Goal: Transaction & Acquisition: Purchase product/service

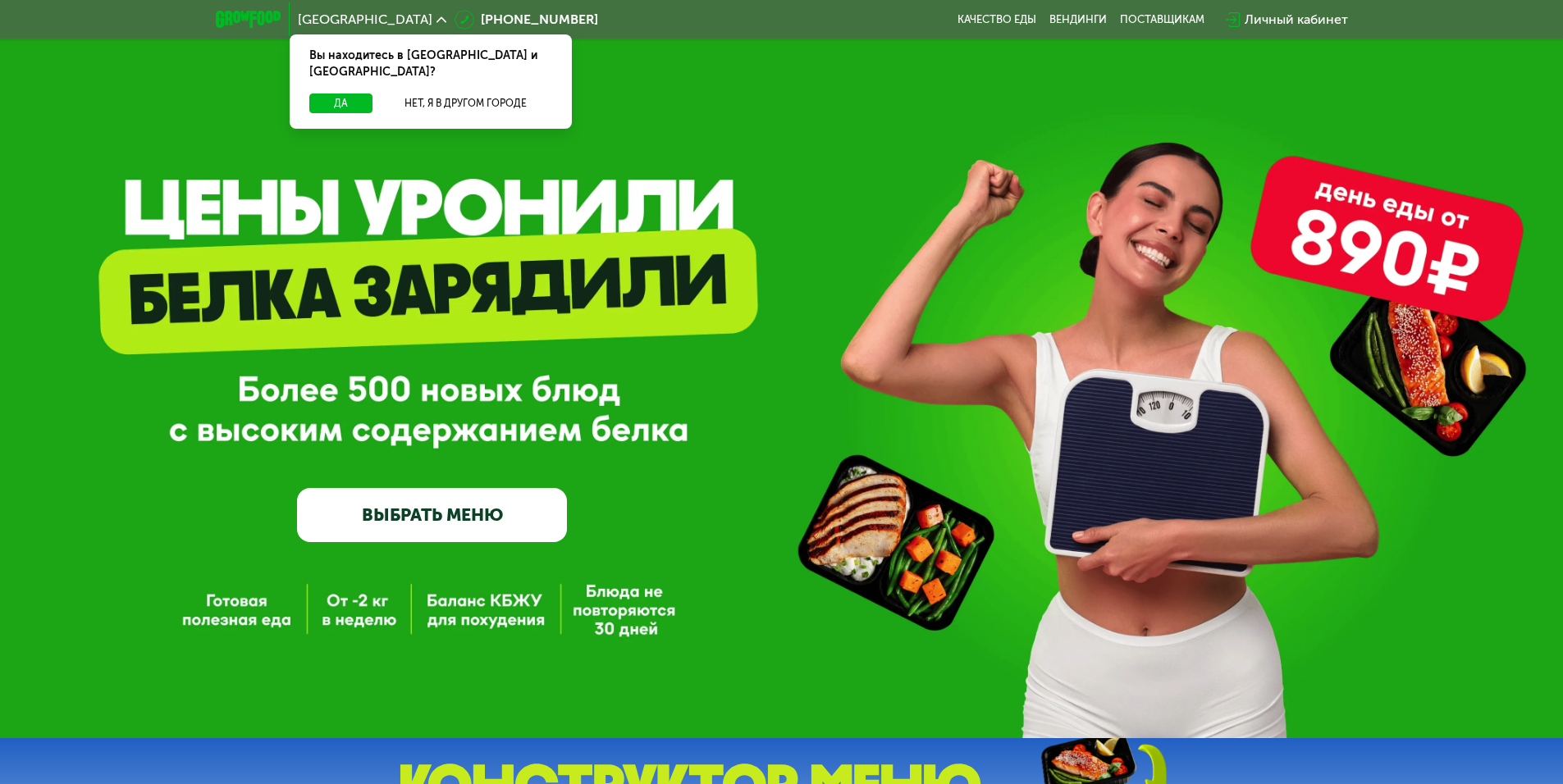
click at [440, 504] on link "ВЫБРАТЬ МЕНЮ" at bounding box center [432, 515] width 270 height 54
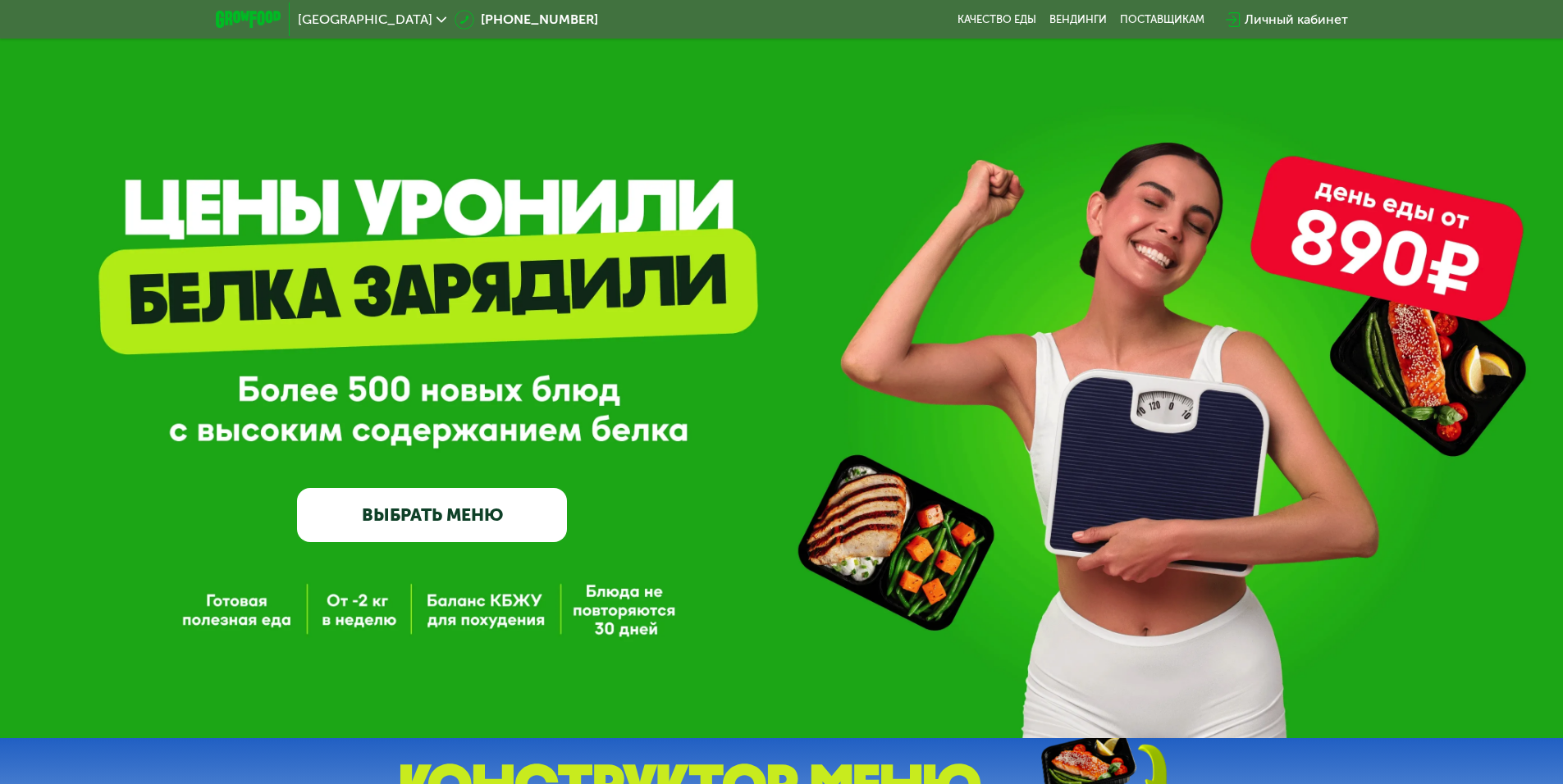
click at [442, 519] on link "ВЫБРАТЬ МЕНЮ" at bounding box center [432, 515] width 270 height 54
click at [473, 511] on link "ВЫБРАТЬ МЕНЮ" at bounding box center [432, 515] width 270 height 54
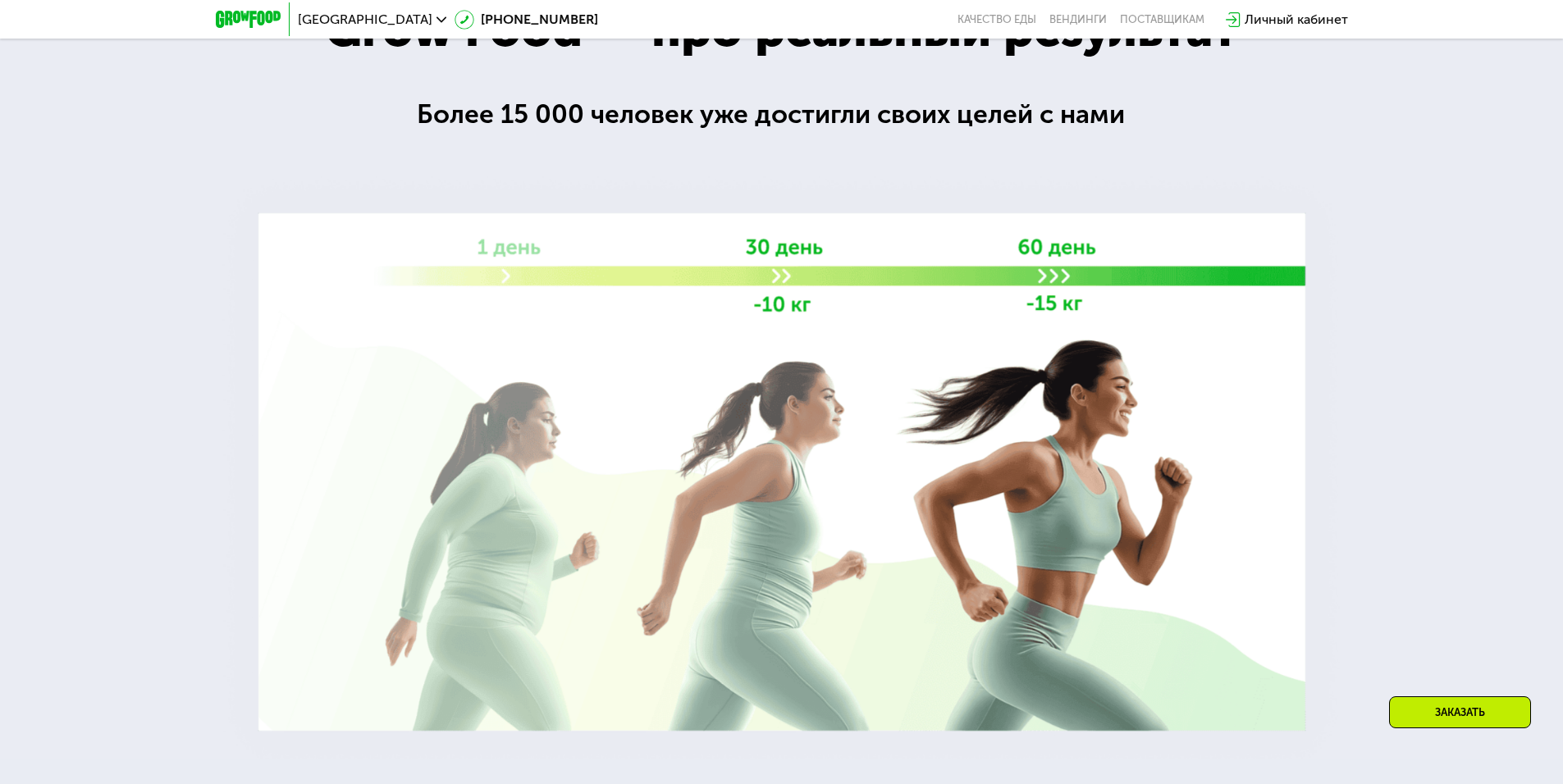
scroll to position [2051, 0]
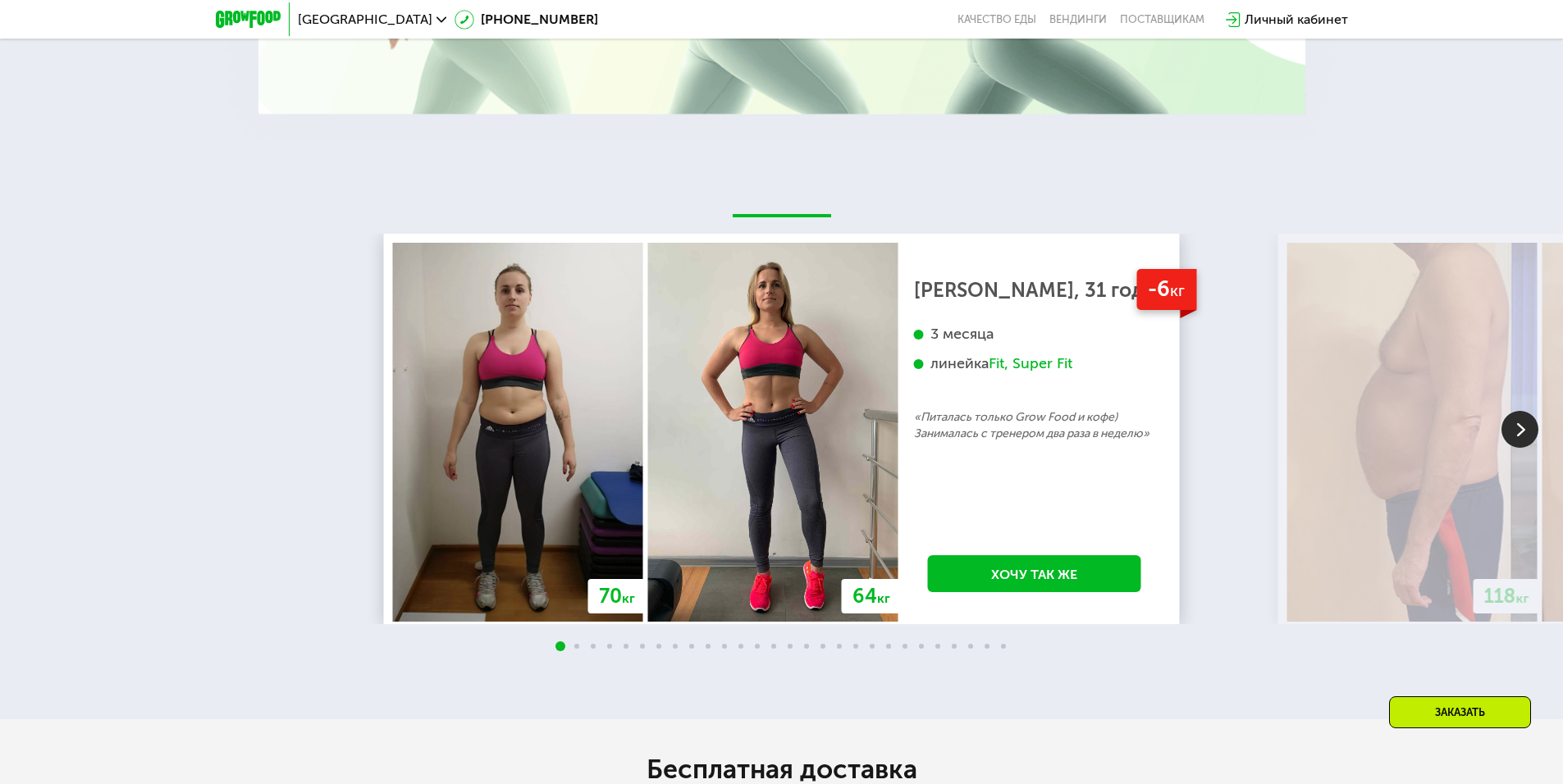
click at [1527, 439] on img at bounding box center [1520, 429] width 37 height 37
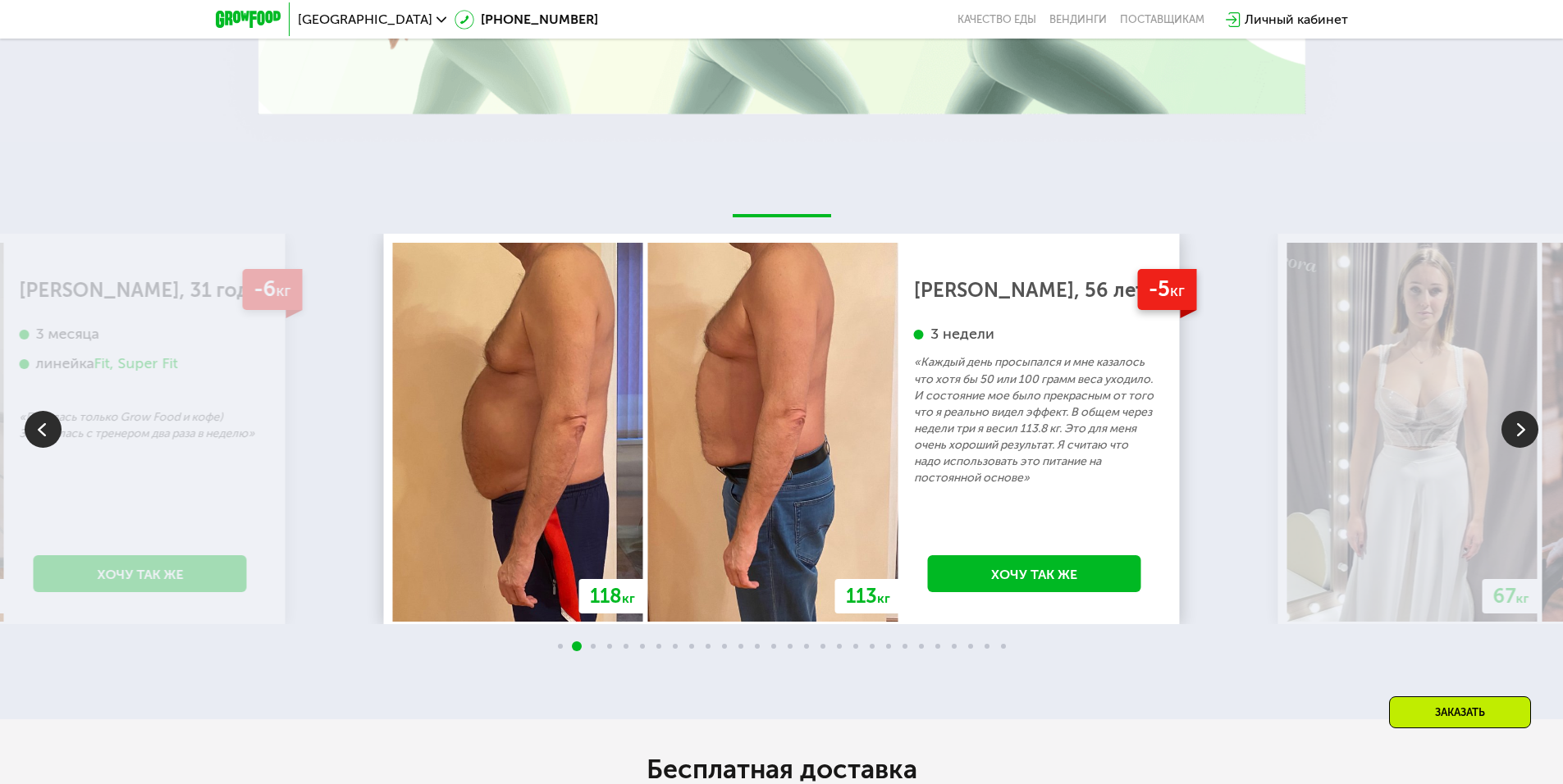
click at [1525, 435] on img at bounding box center [1520, 429] width 37 height 37
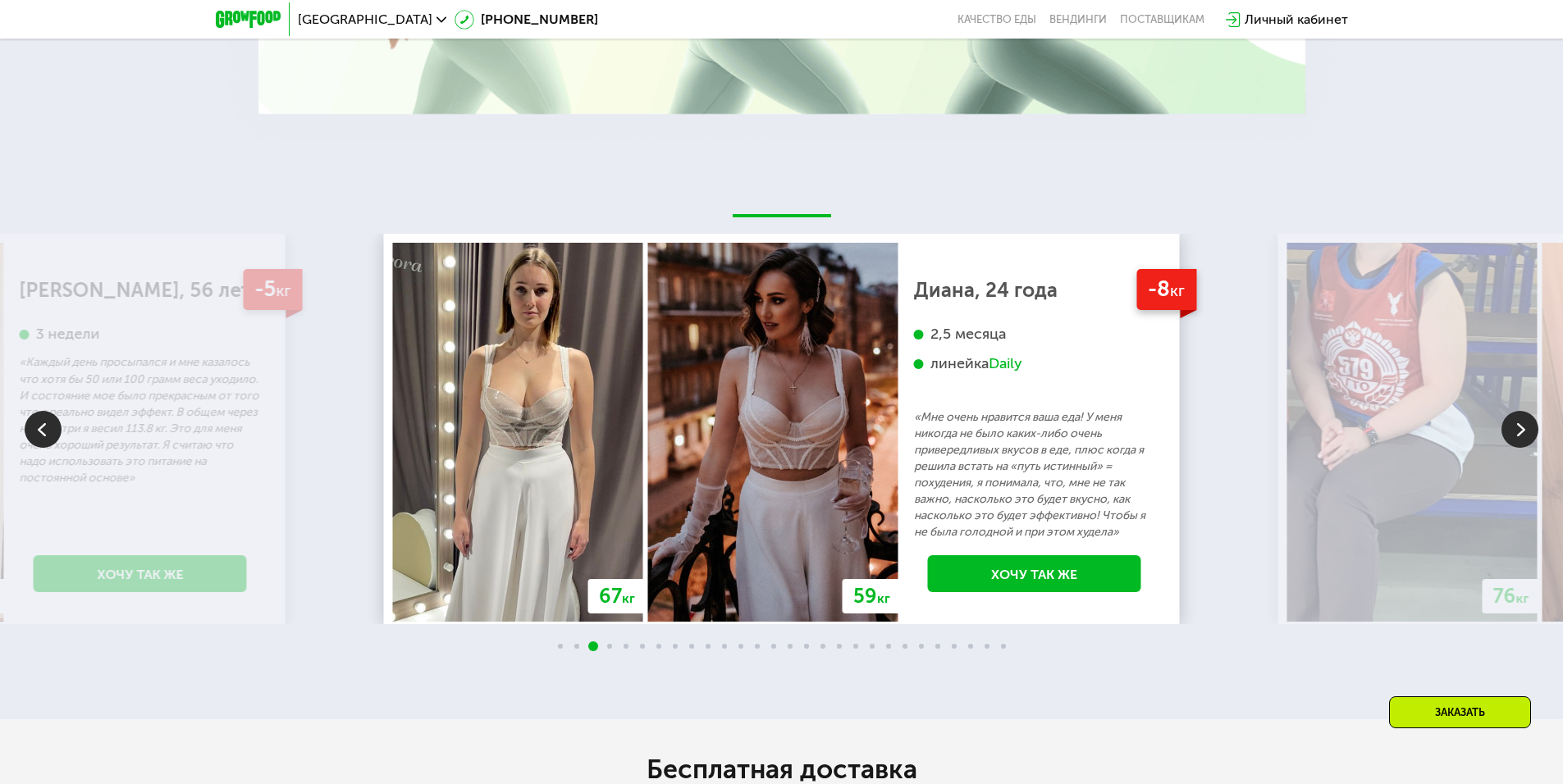
click at [1524, 434] on img at bounding box center [1520, 429] width 37 height 37
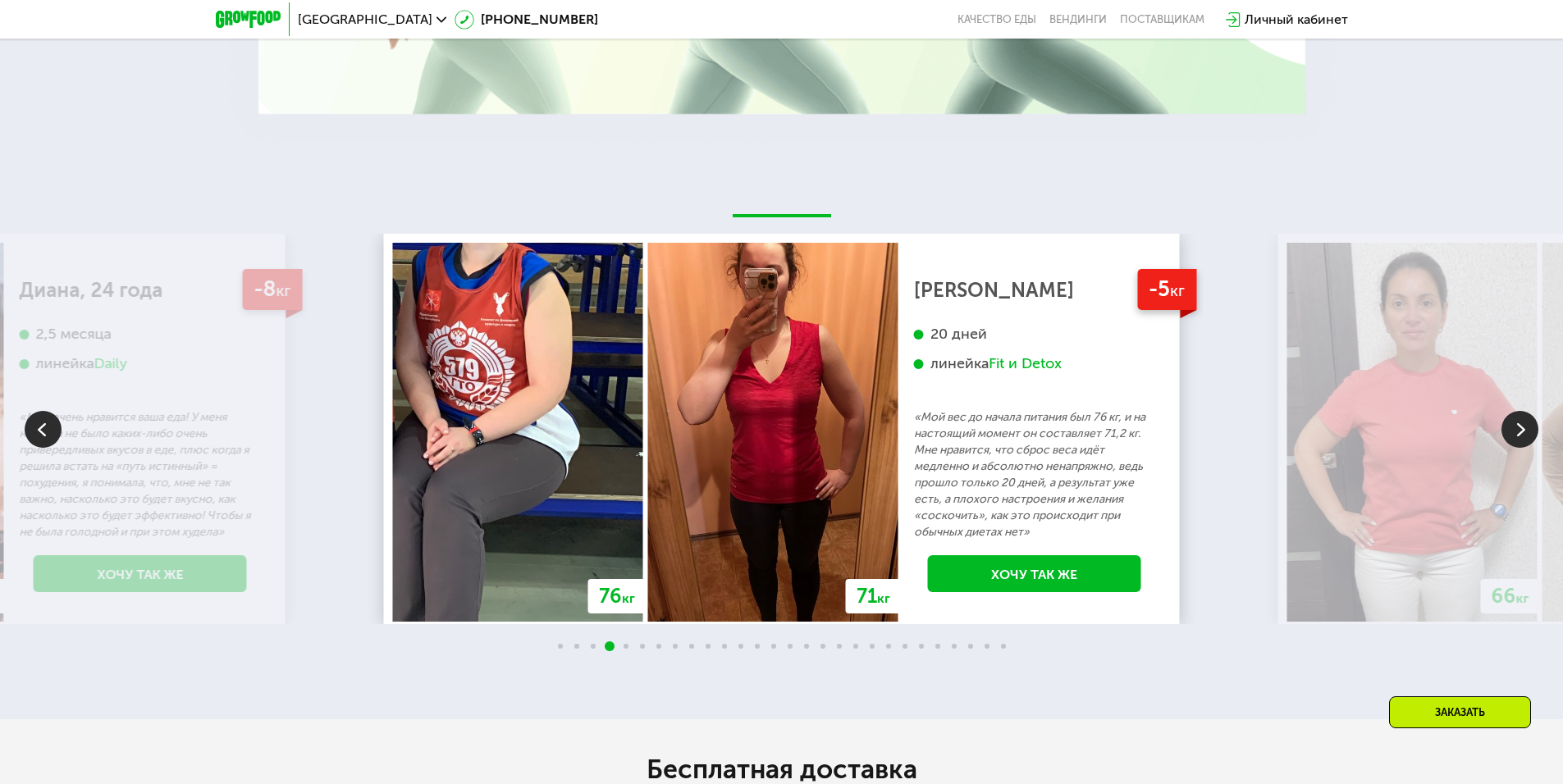
click at [1520, 434] on img at bounding box center [1520, 429] width 37 height 37
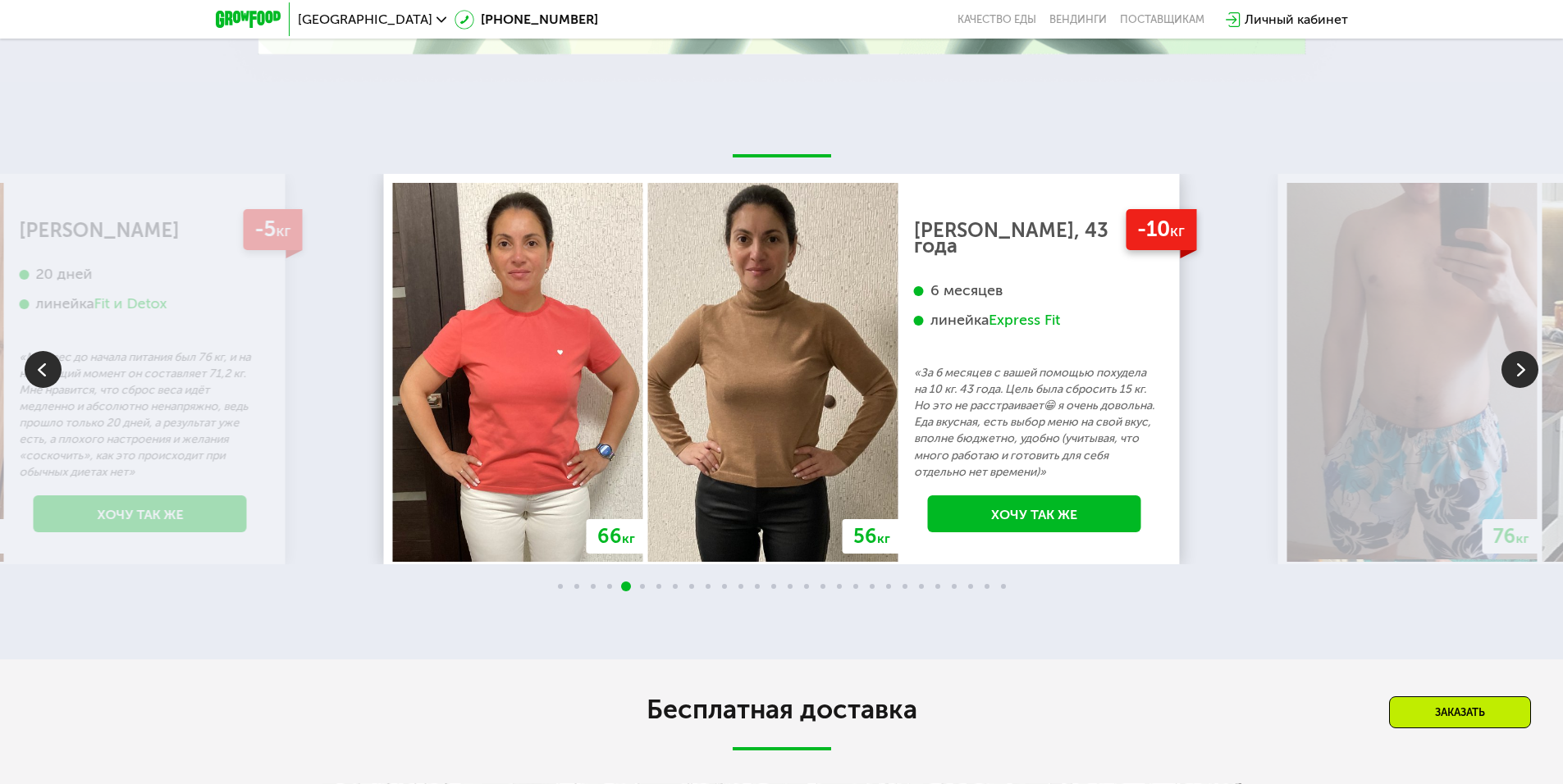
scroll to position [1799, 0]
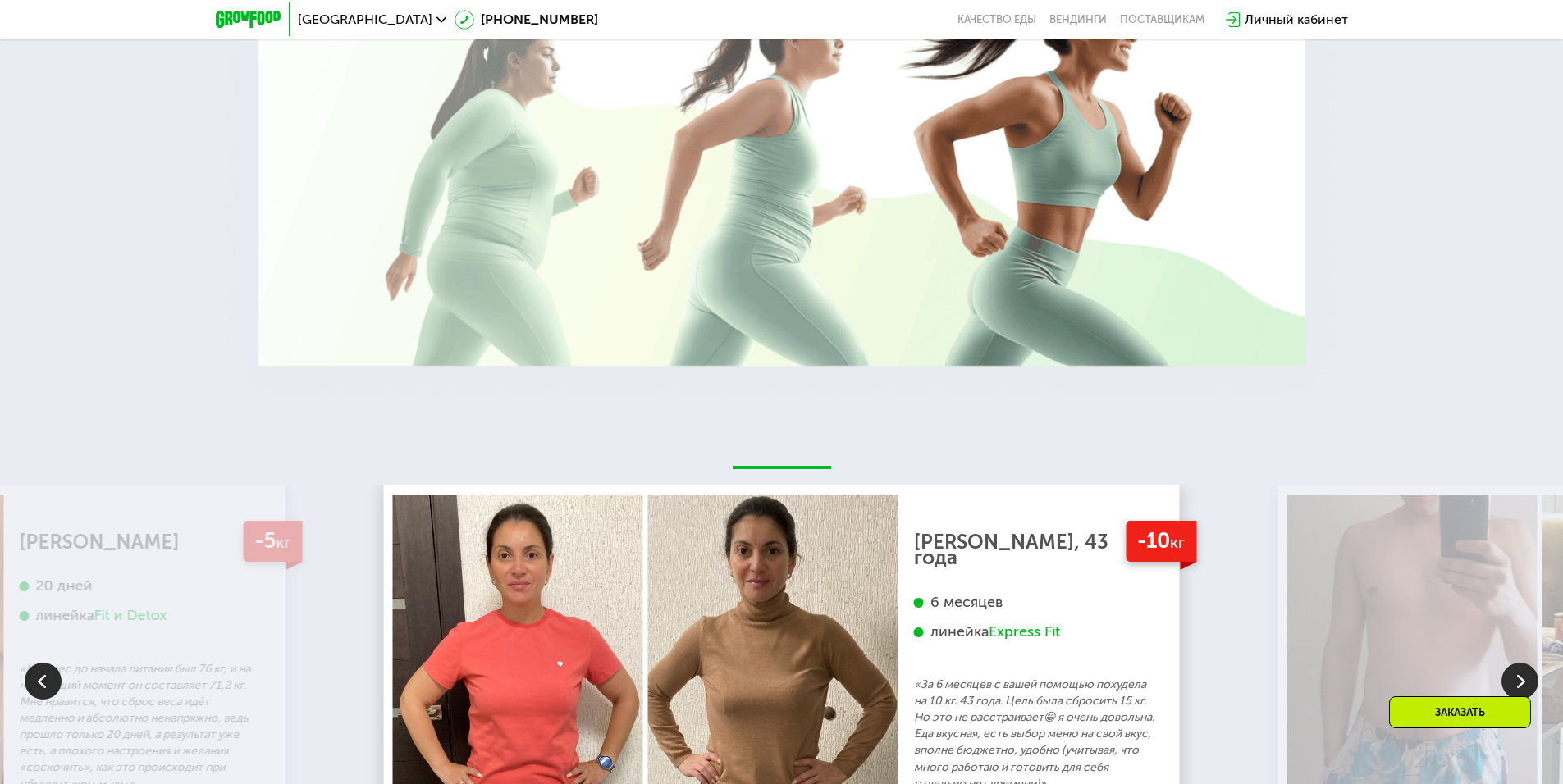
click at [227, 12] on img at bounding box center [248, 19] width 65 height 17
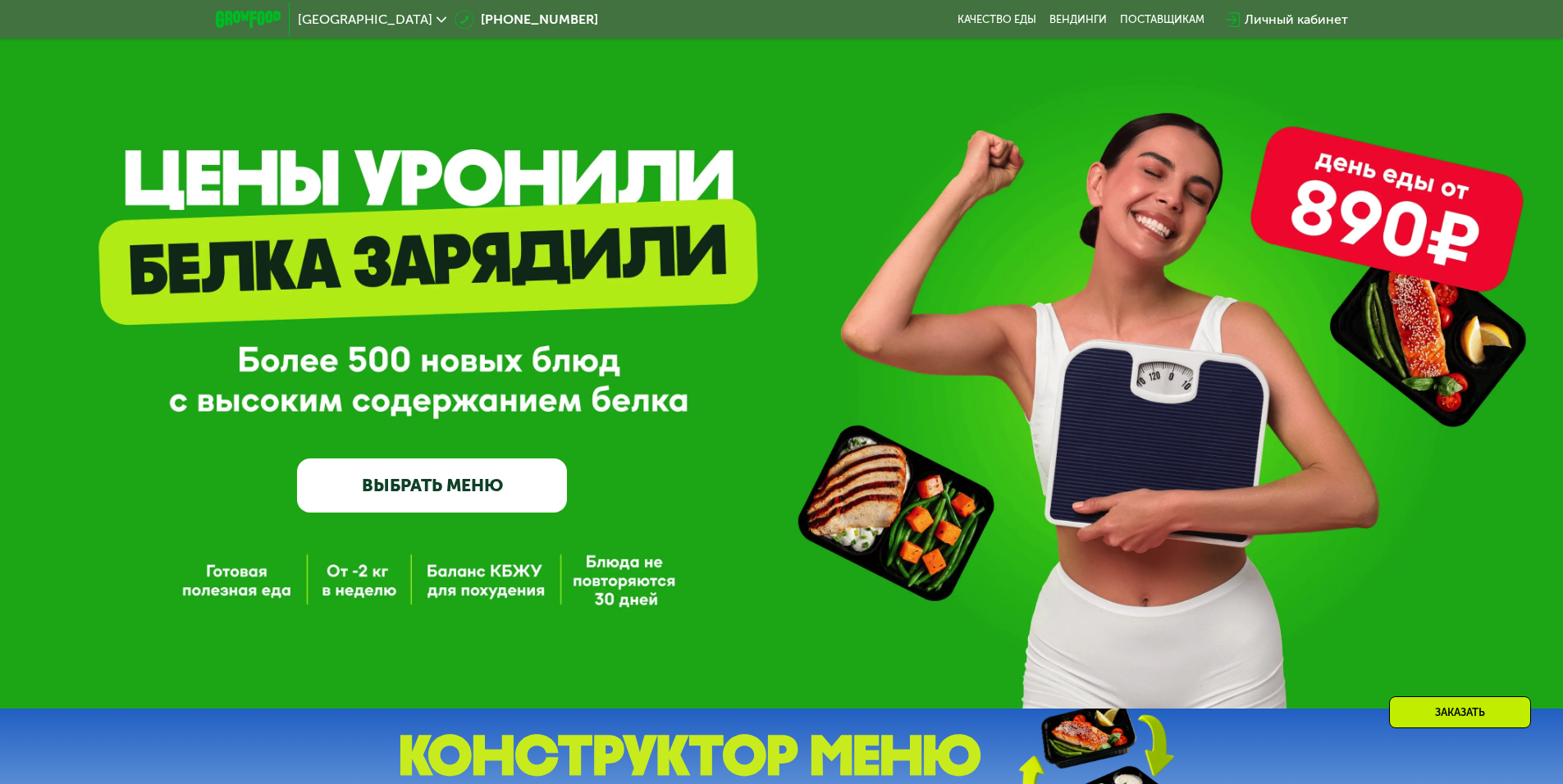
scroll to position [0, 0]
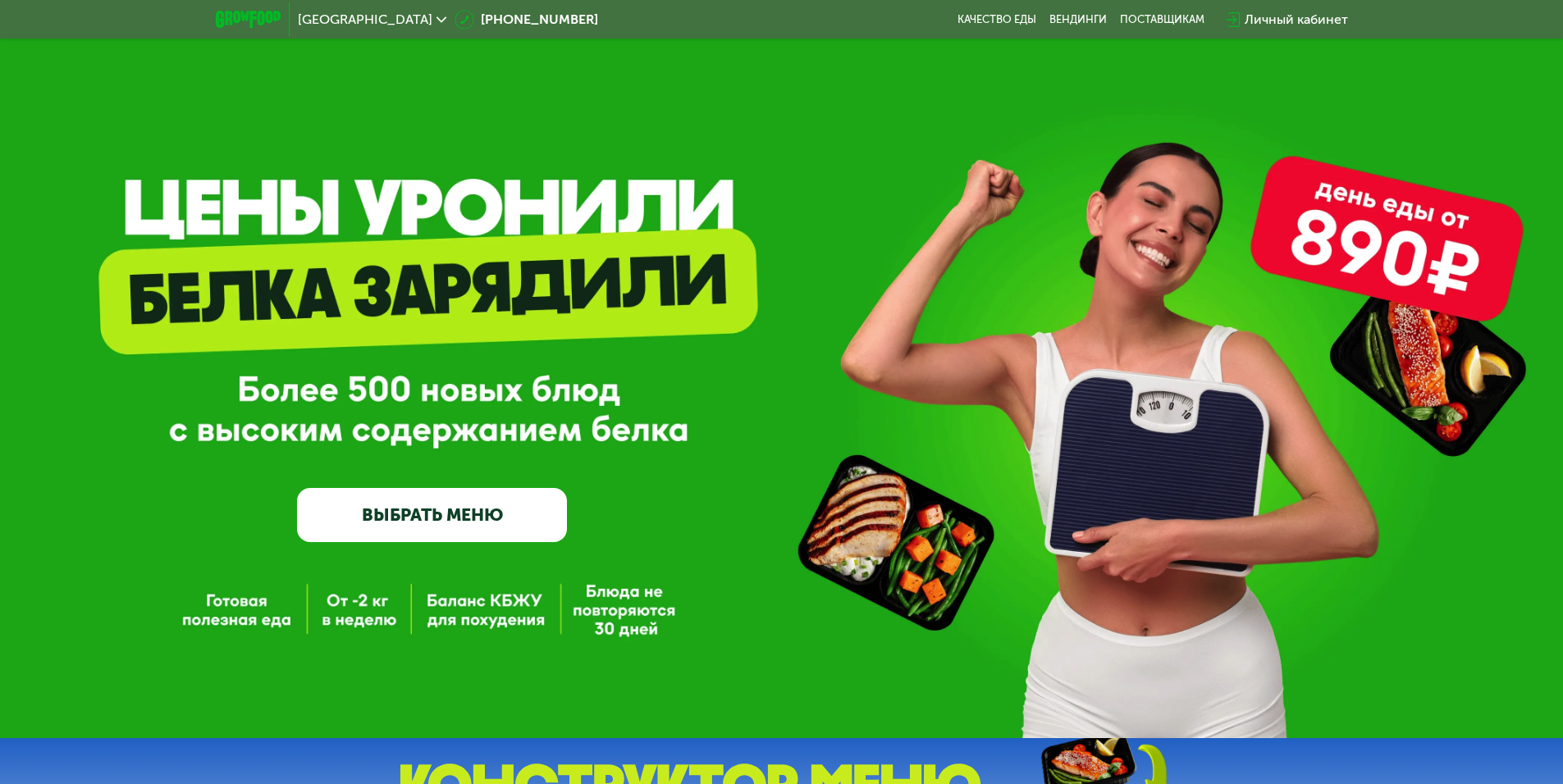
click at [276, 17] on img at bounding box center [248, 19] width 65 height 17
click at [463, 518] on link "ВЫБРАТЬ МЕНЮ" at bounding box center [432, 515] width 270 height 54
click at [422, 520] on link "ВЫБРАТЬ МЕНЮ" at bounding box center [432, 515] width 270 height 54
click at [505, 521] on link "ВЫБРАТЬ МЕНЮ" at bounding box center [432, 515] width 270 height 54
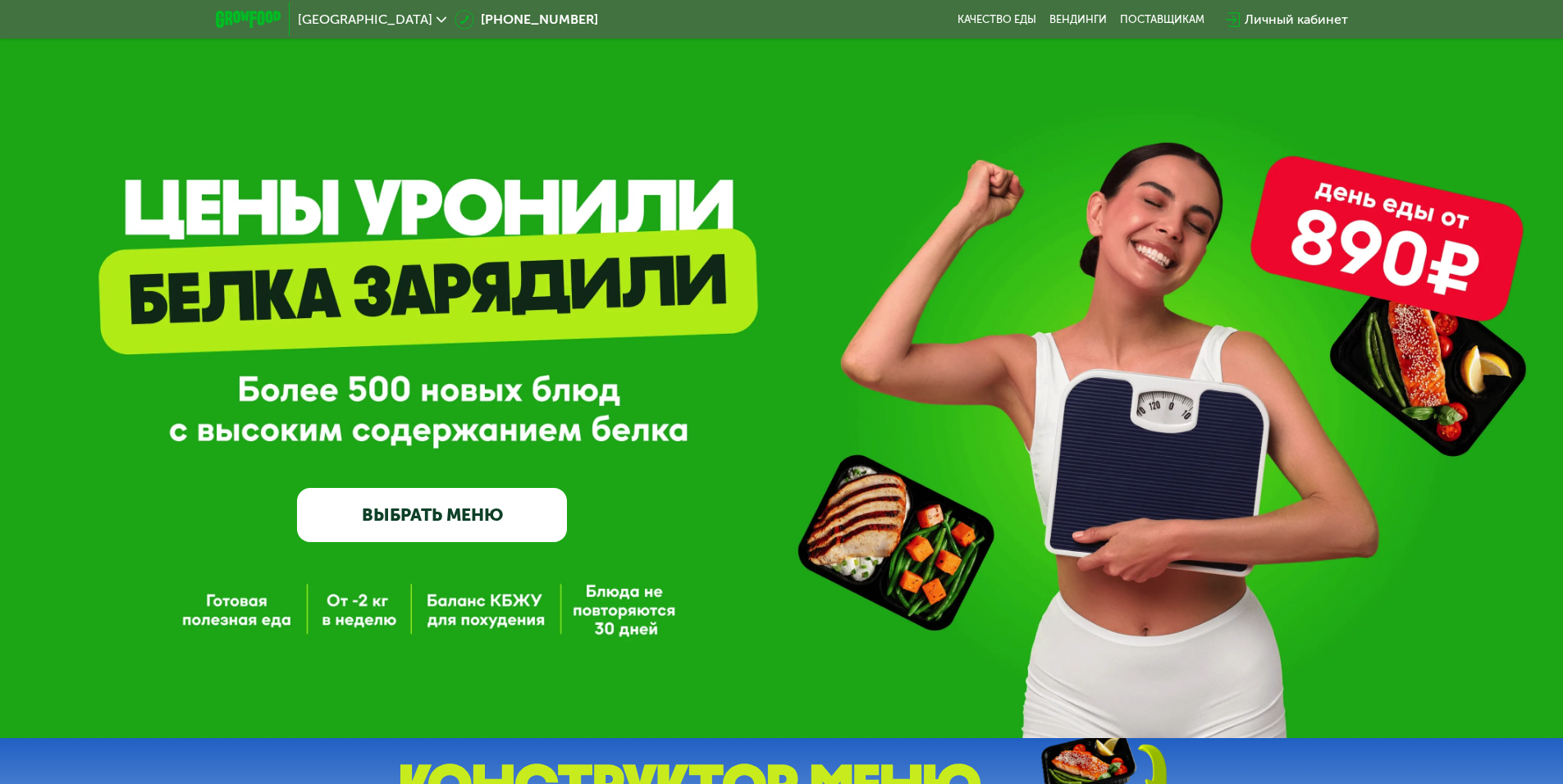
drag, startPoint x: 504, startPoint y: 521, endPoint x: 417, endPoint y: 521, distance: 87.0
click at [494, 521] on link "ВЫБРАТЬ МЕНЮ" at bounding box center [432, 515] width 270 height 54
click at [417, 521] on link "ВЫБРАТЬ МЕНЮ" at bounding box center [432, 515] width 270 height 54
click at [407, 528] on link "ВЫБРАТЬ МЕНЮ" at bounding box center [432, 515] width 270 height 54
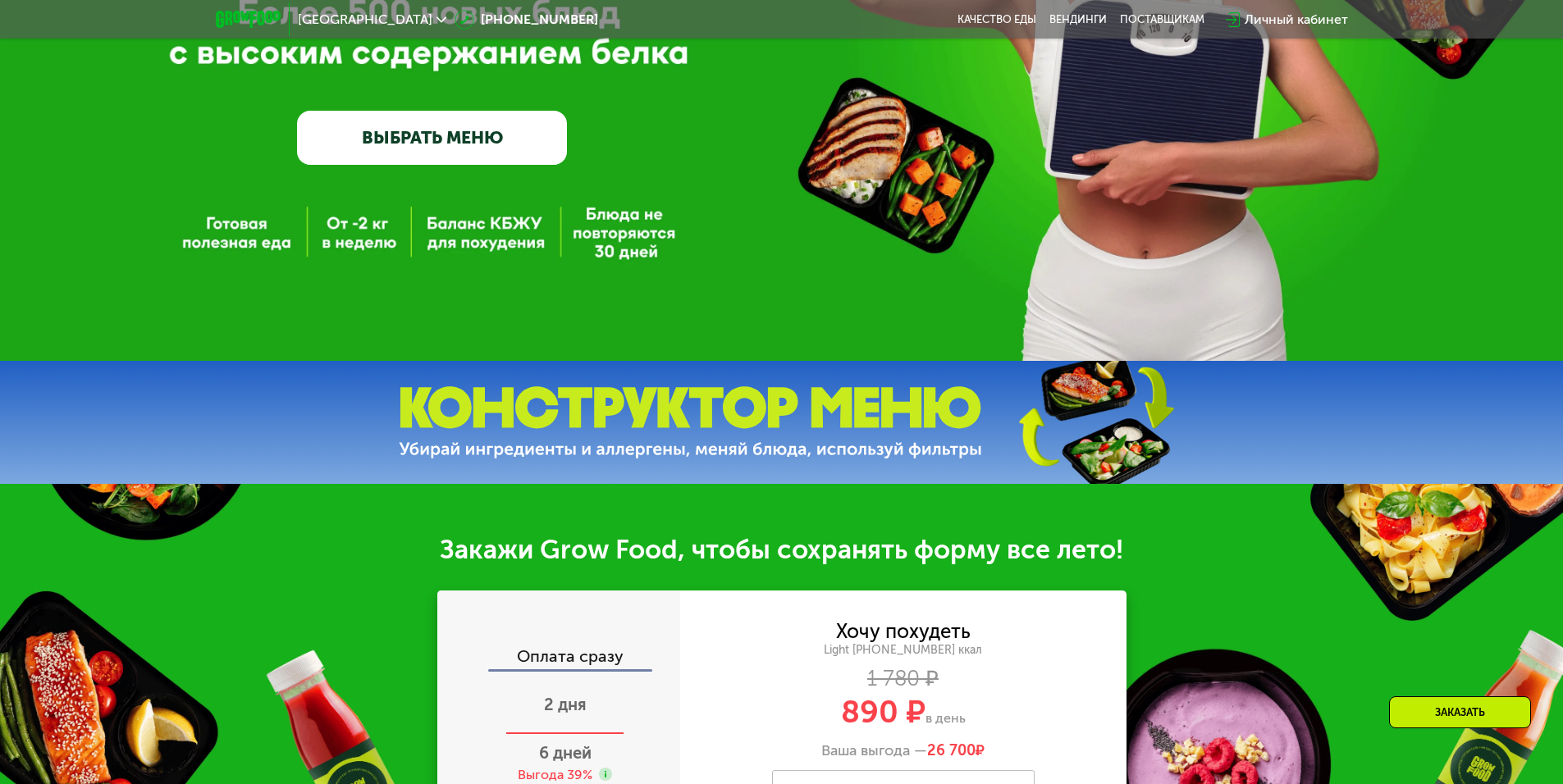
scroll to position [575, 0]
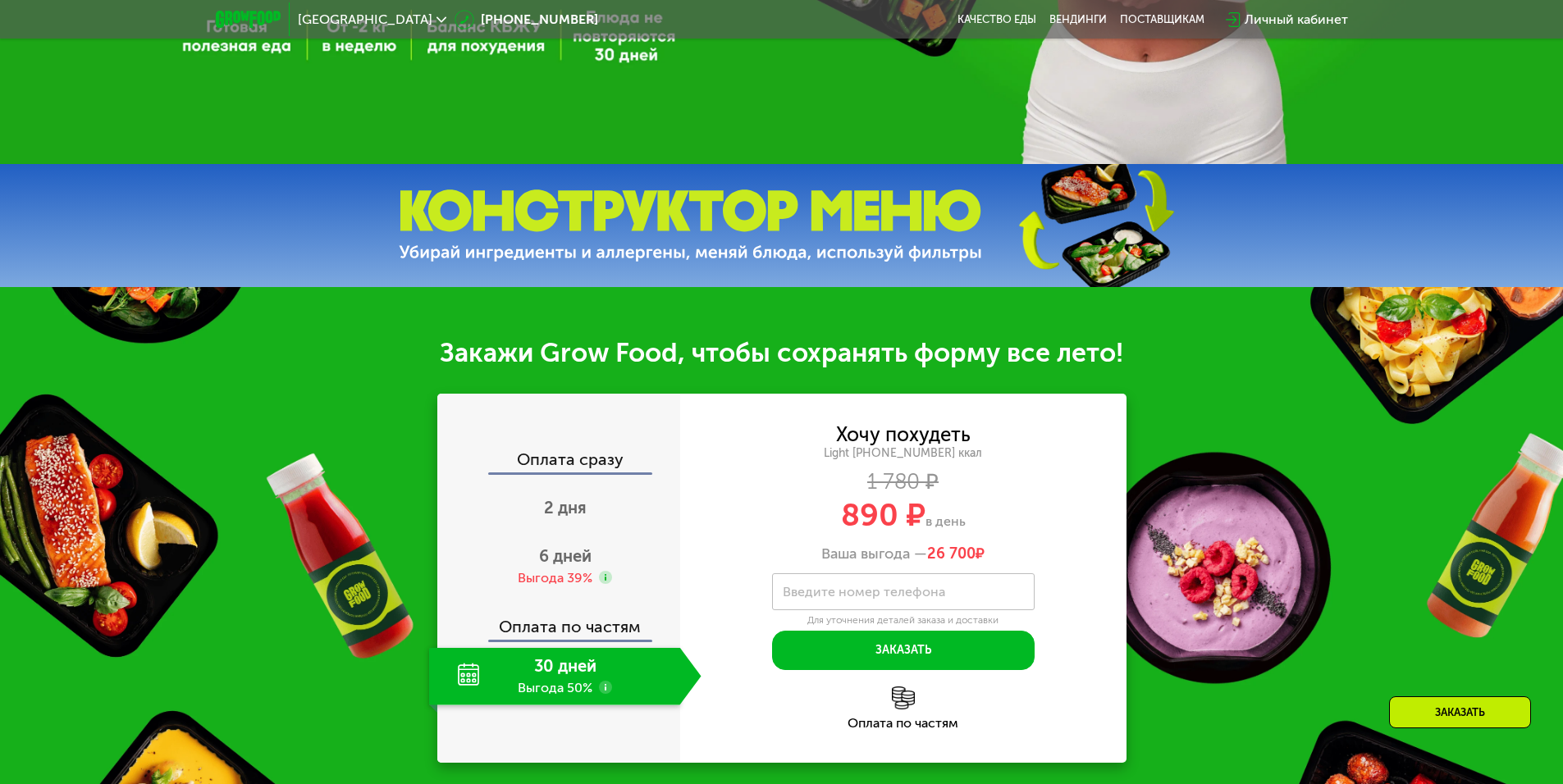
click at [562, 455] on div "Оплата сразу" at bounding box center [560, 462] width 242 height 22
click at [563, 558] on span "6 дней" at bounding box center [565, 556] width 52 height 20
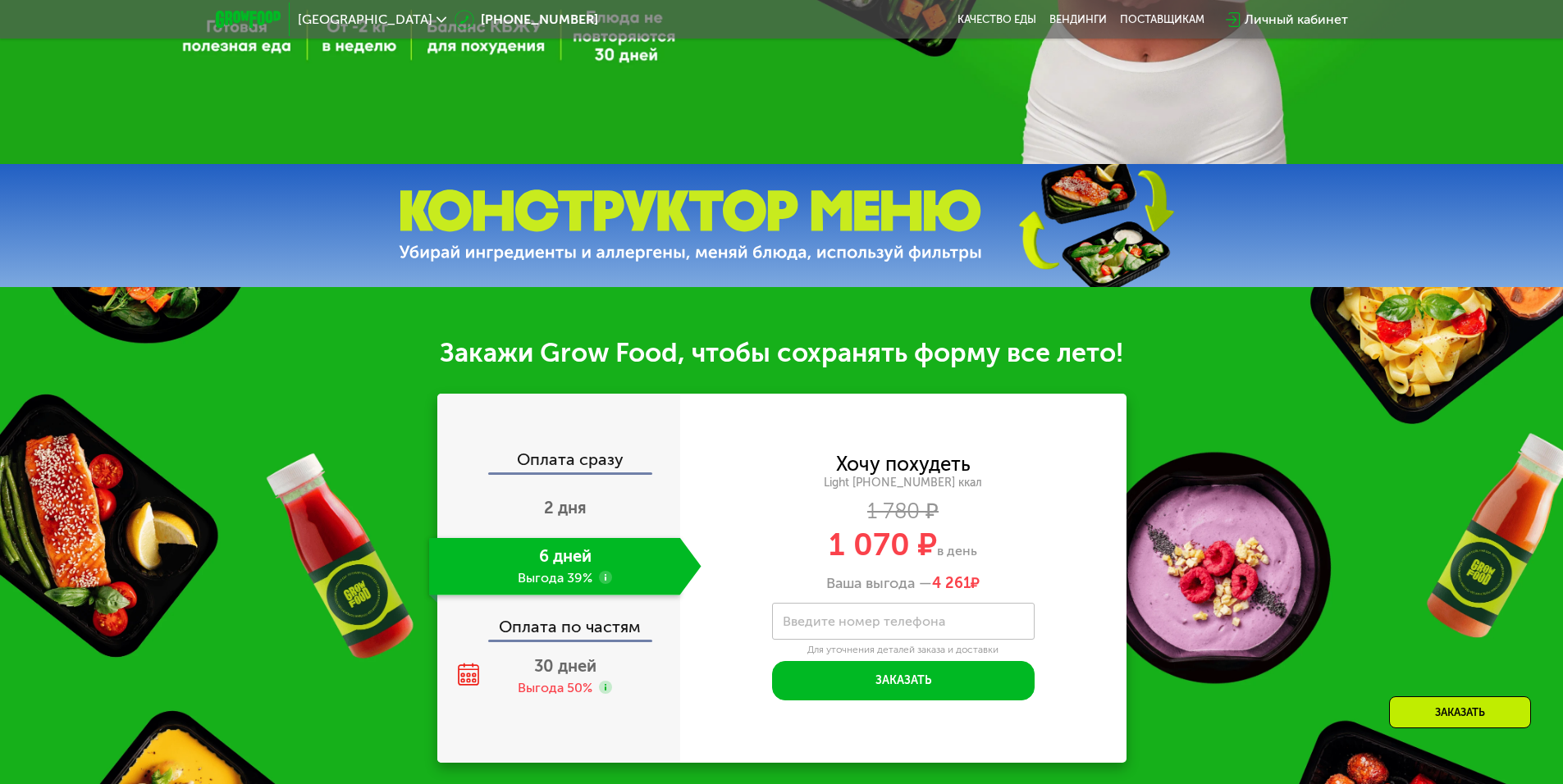
click at [566, 617] on div "Оплата по частям" at bounding box center [560, 621] width 242 height 37
click at [563, 627] on div "Оплата по частям" at bounding box center [560, 621] width 242 height 37
click at [554, 697] on div "Выгода 50%" at bounding box center [555, 688] width 75 height 18
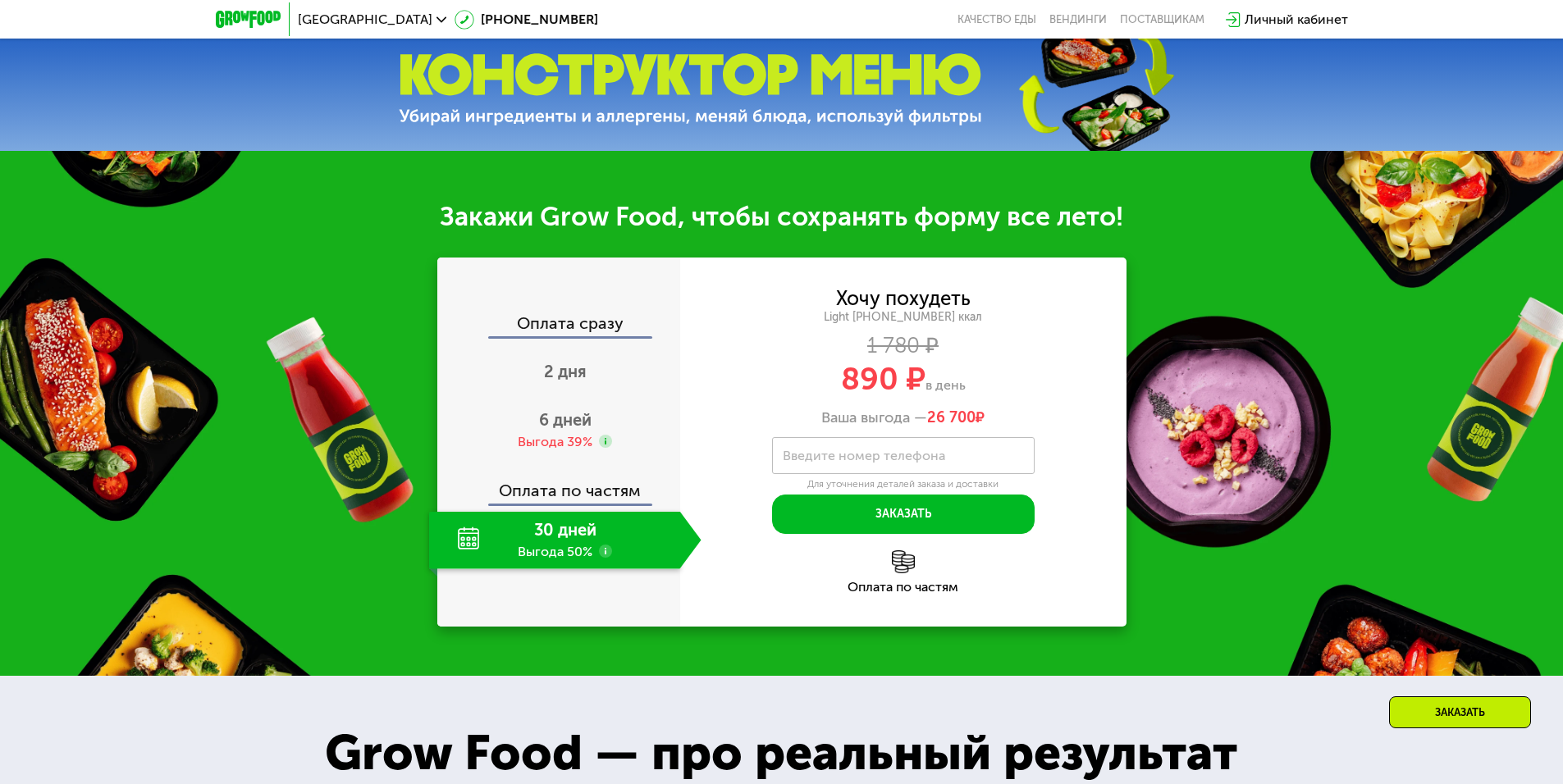
scroll to position [902, 0]
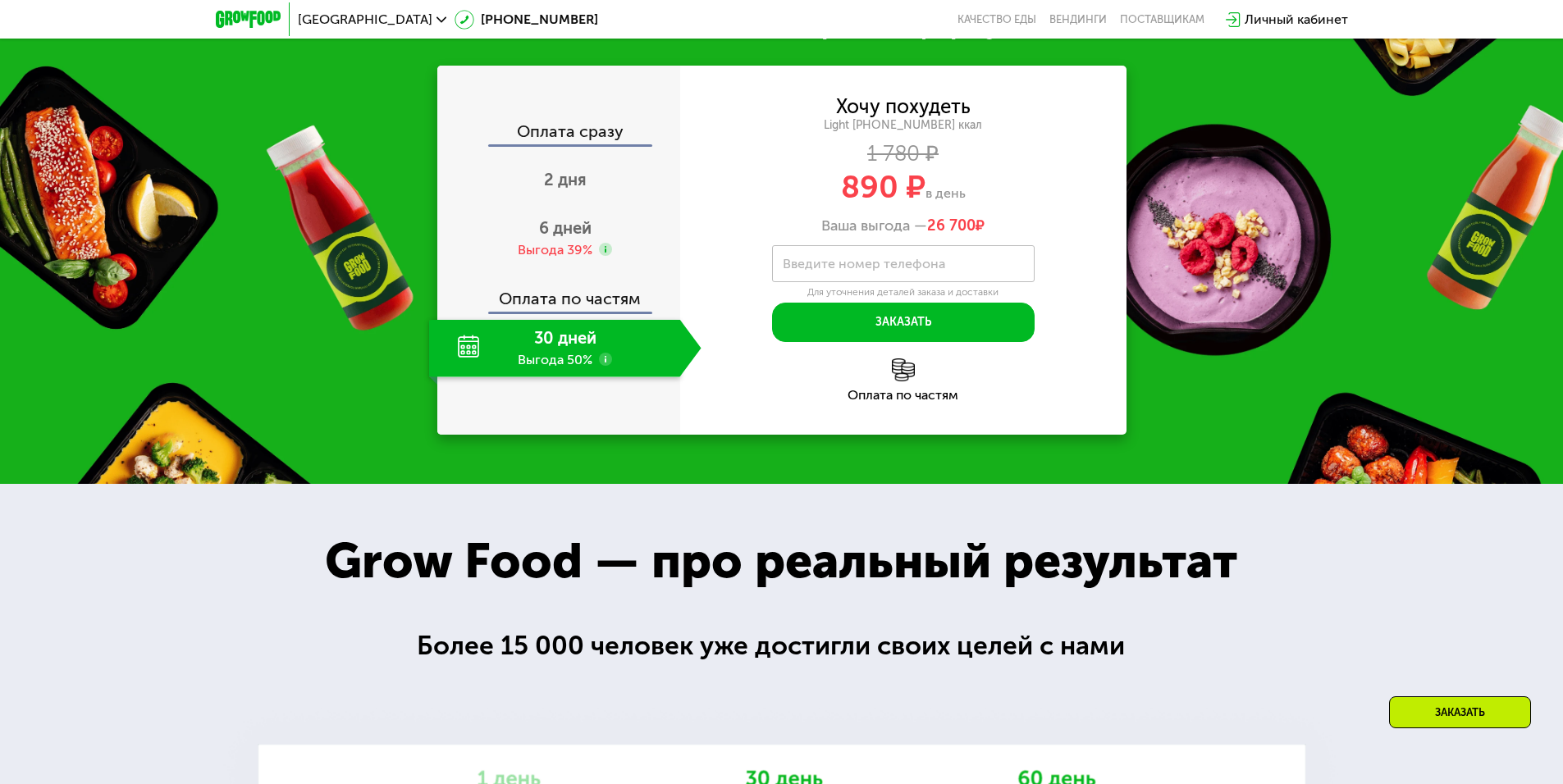
click at [844, 265] on label "Введите номер телефона" at bounding box center [864, 263] width 163 height 9
click at [844, 265] on input "Введите номер телефона" at bounding box center [903, 263] width 263 height 37
click at [1201, 214] on div "Закажи Grow Food, чтобы сохранять форму все лето! Оплата сразу 2 дня 6 дней Выг…" at bounding box center [782, 222] width 1563 height 525
